Goal: Transaction & Acquisition: Purchase product/service

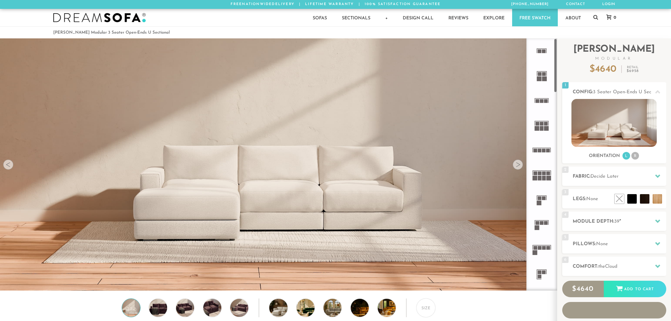
click at [595, 17] on icon at bounding box center [595, 17] width 5 height 5
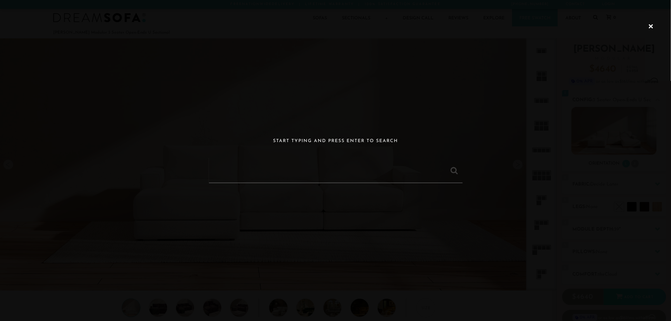
scroll to position [5, 5]
paste input "[PERSON_NAME] Modular 3 Seater Chaise Sectional"
drag, startPoint x: 360, startPoint y: 172, endPoint x: 310, endPoint y: 160, distance: 51.5
click at [310, 160] on input "landon 3" at bounding box center [336, 169] width 254 height 25
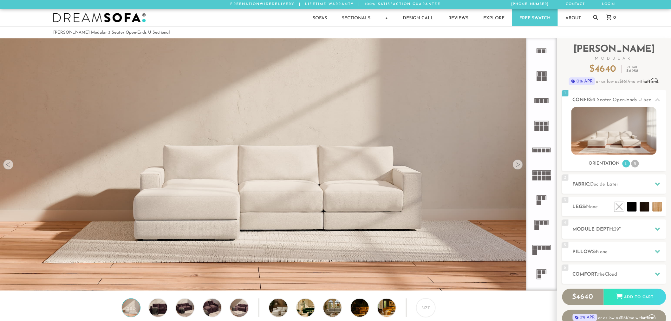
type input "[PERSON_NAME] Modular 3 Seater Chaise Sectional"
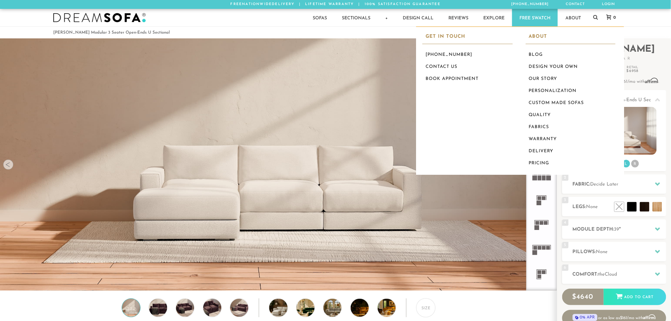
click at [592, 16] on div "Sofas Sofas Sofa Sleepers Modular Sofas Sectionals Sectionals Sectional Sleeper…" at bounding box center [335, 17] width 577 height 17
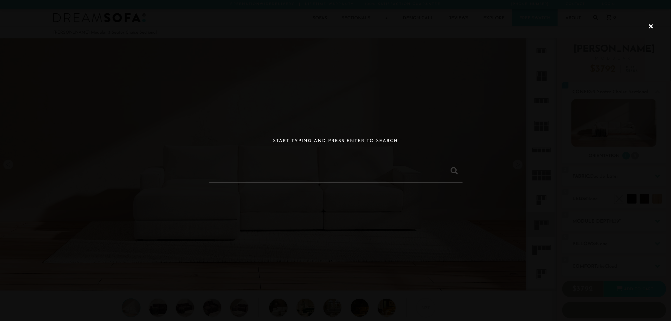
paste input "[PERSON_NAME] Modular 3 Seater Chaise Sectional"
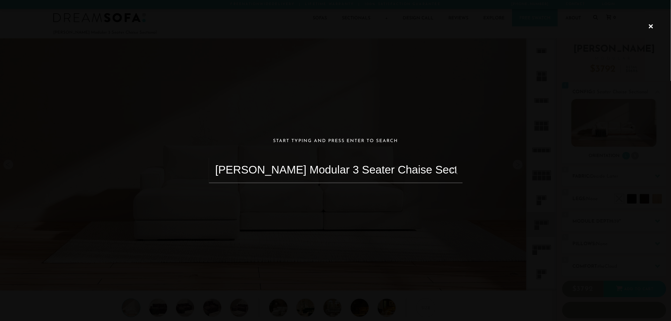
scroll to position [7644, 666]
type input "[PERSON_NAME] Modular 3 Seater Chaise Sectional"
